Goal: Find specific page/section: Find specific page/section

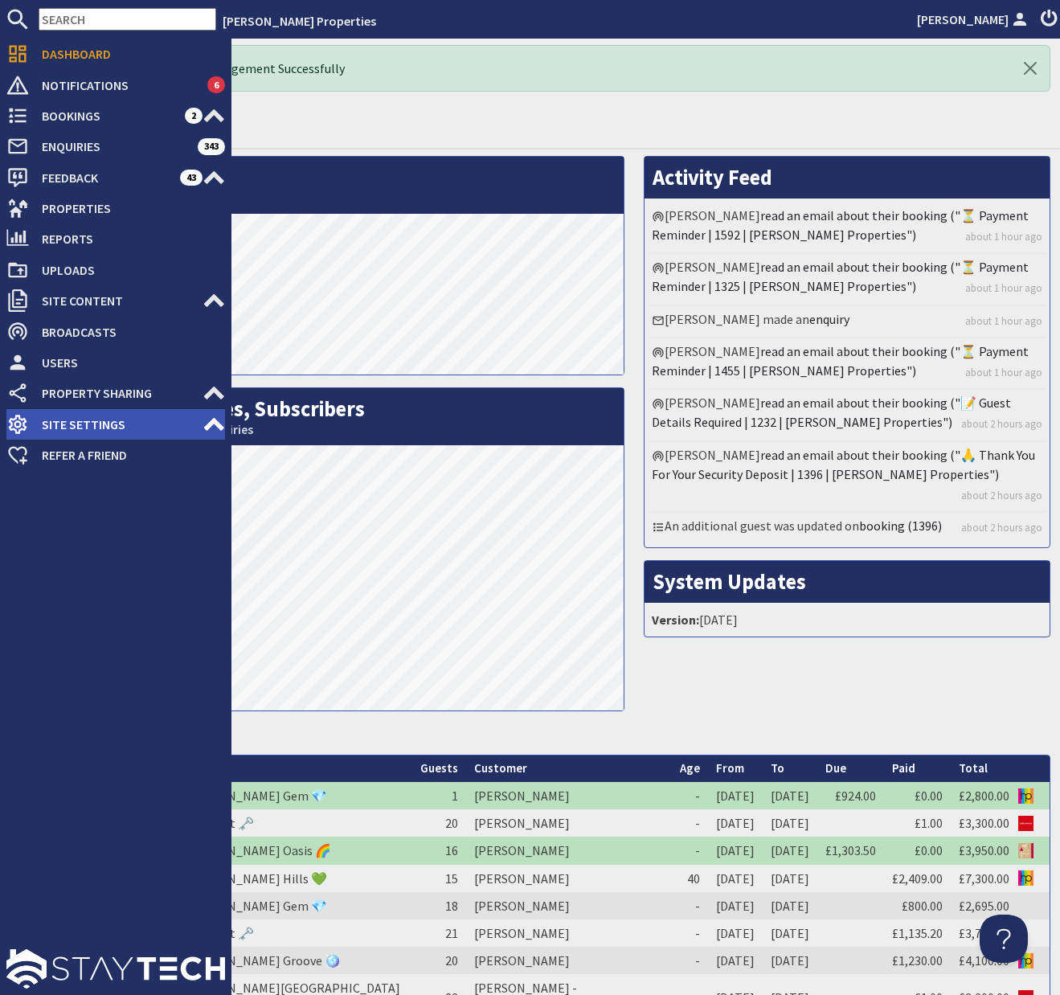
click at [207, 422] on icon at bounding box center [214, 424] width 23 height 23
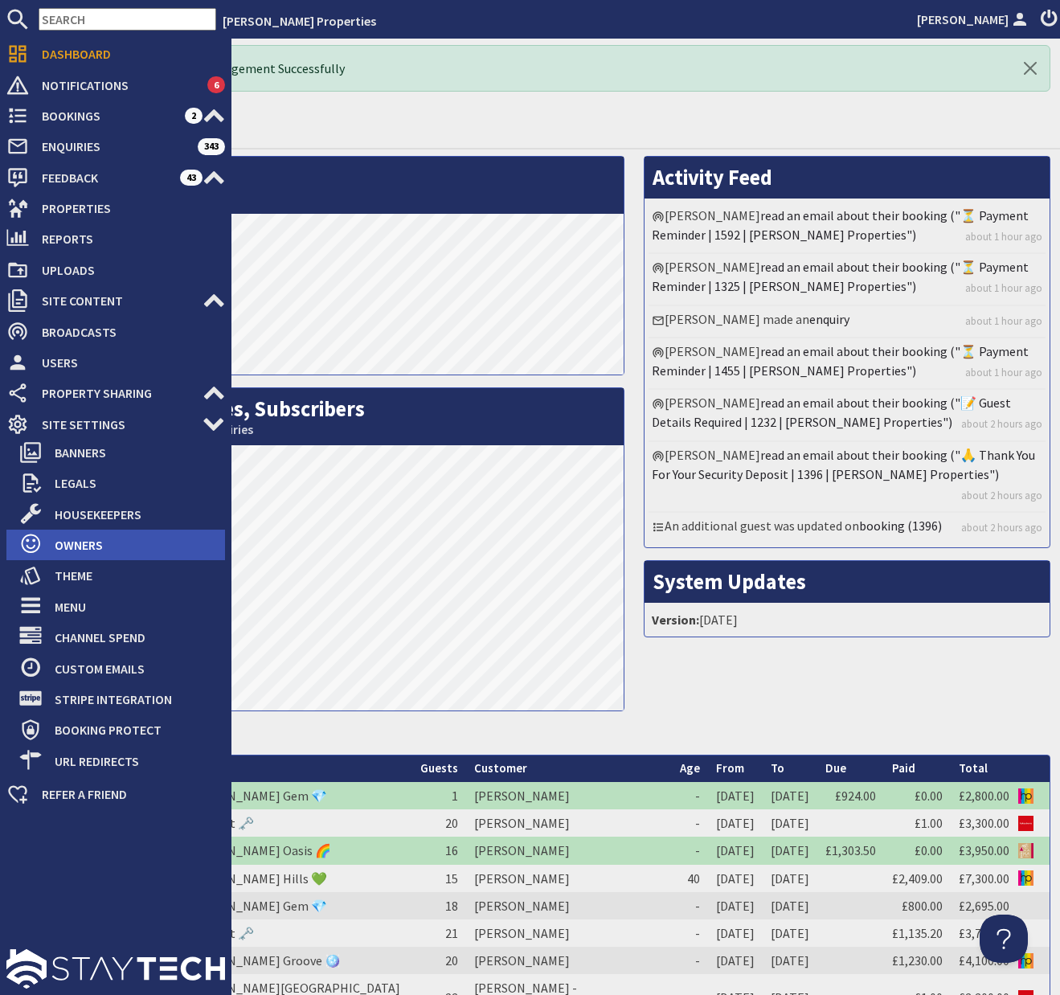
click at [88, 548] on span "Owners" at bounding box center [133, 545] width 183 height 26
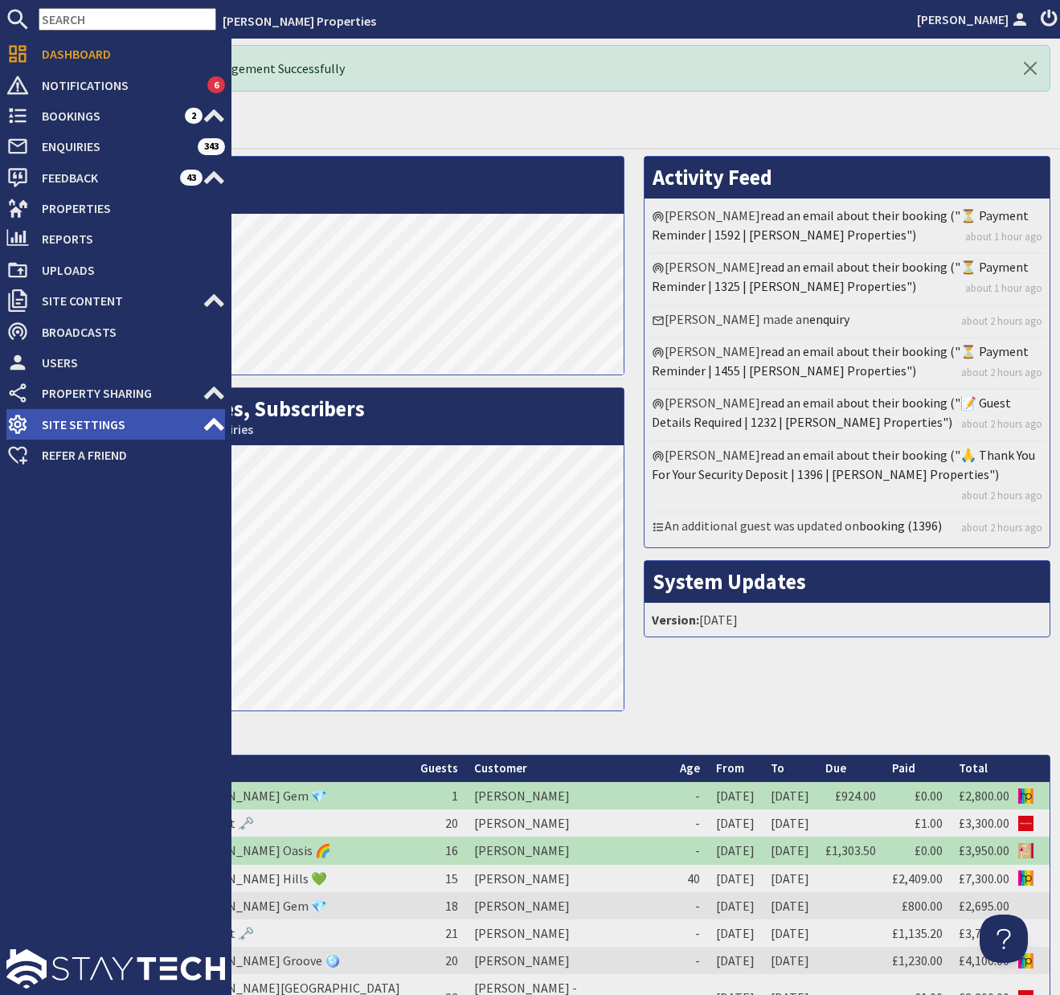
click at [149, 426] on span "Site Settings" at bounding box center [116, 425] width 174 height 26
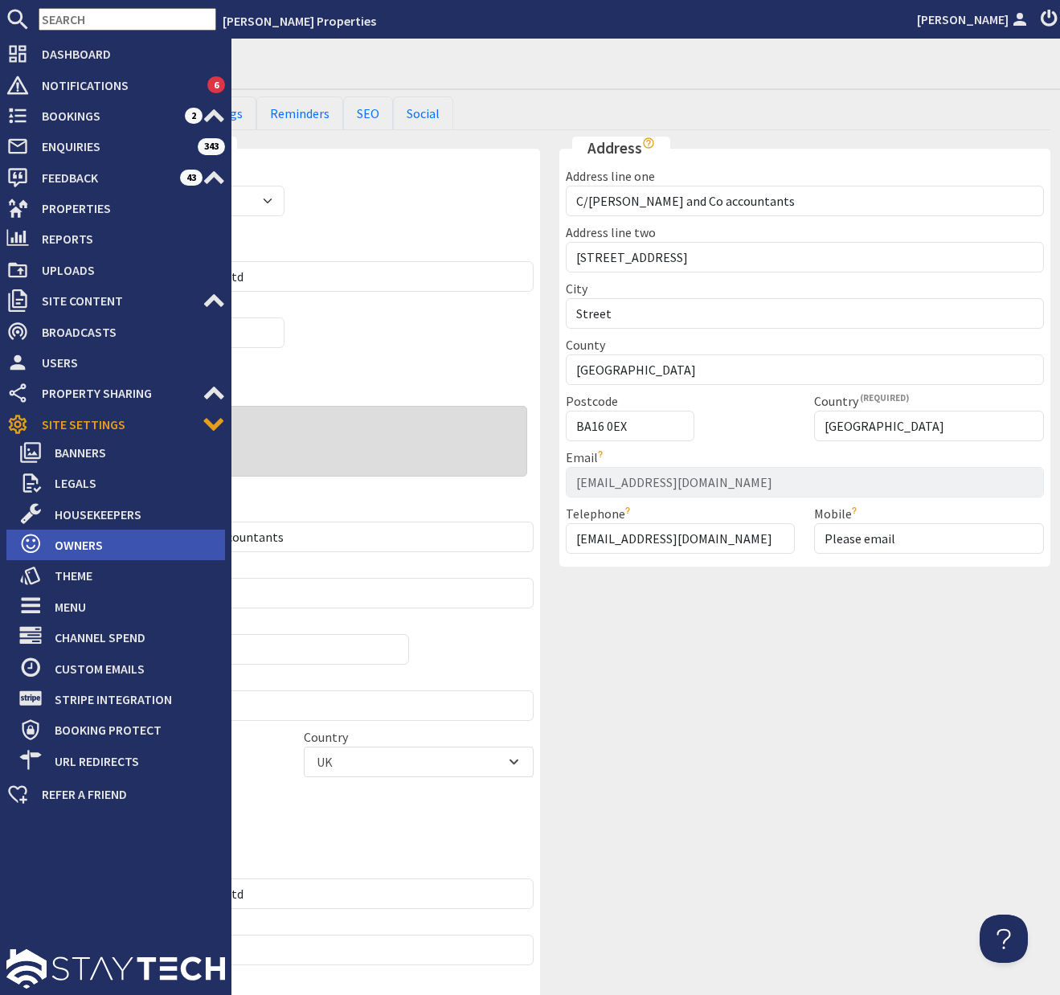
click at [78, 548] on span "Owners" at bounding box center [133, 545] width 183 height 26
